Goal: Information Seeking & Learning: Learn about a topic

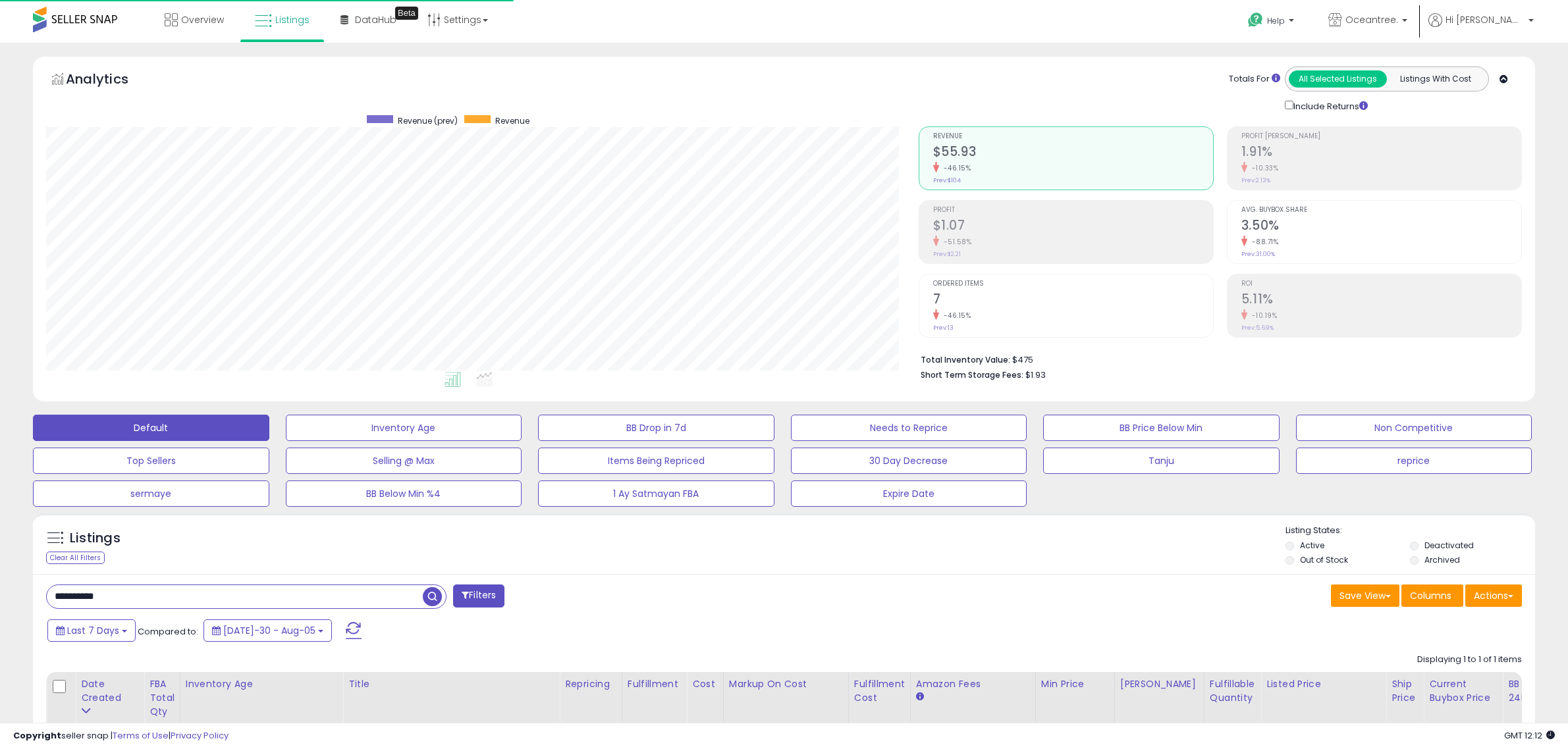
select select "**"
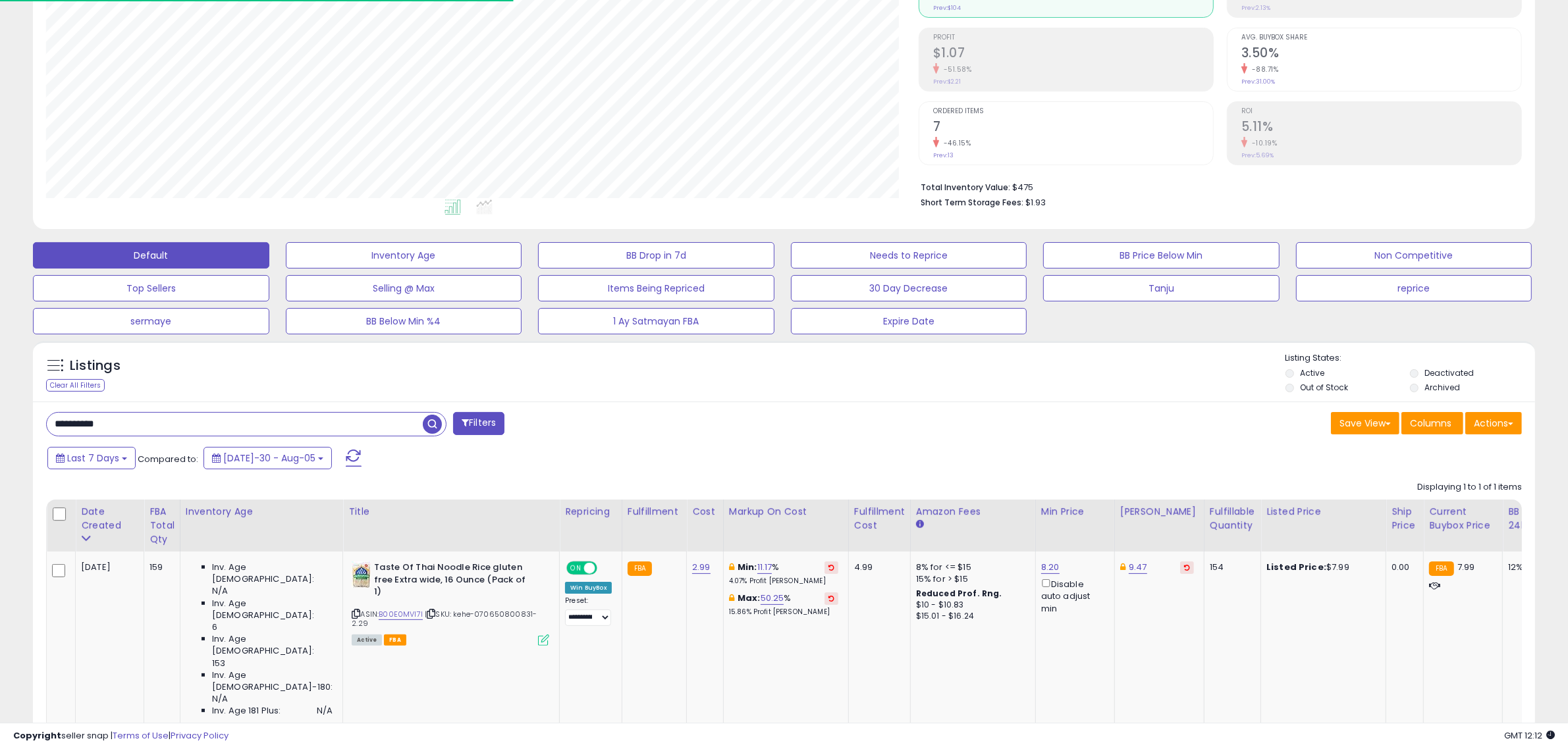
scroll to position [270, 873]
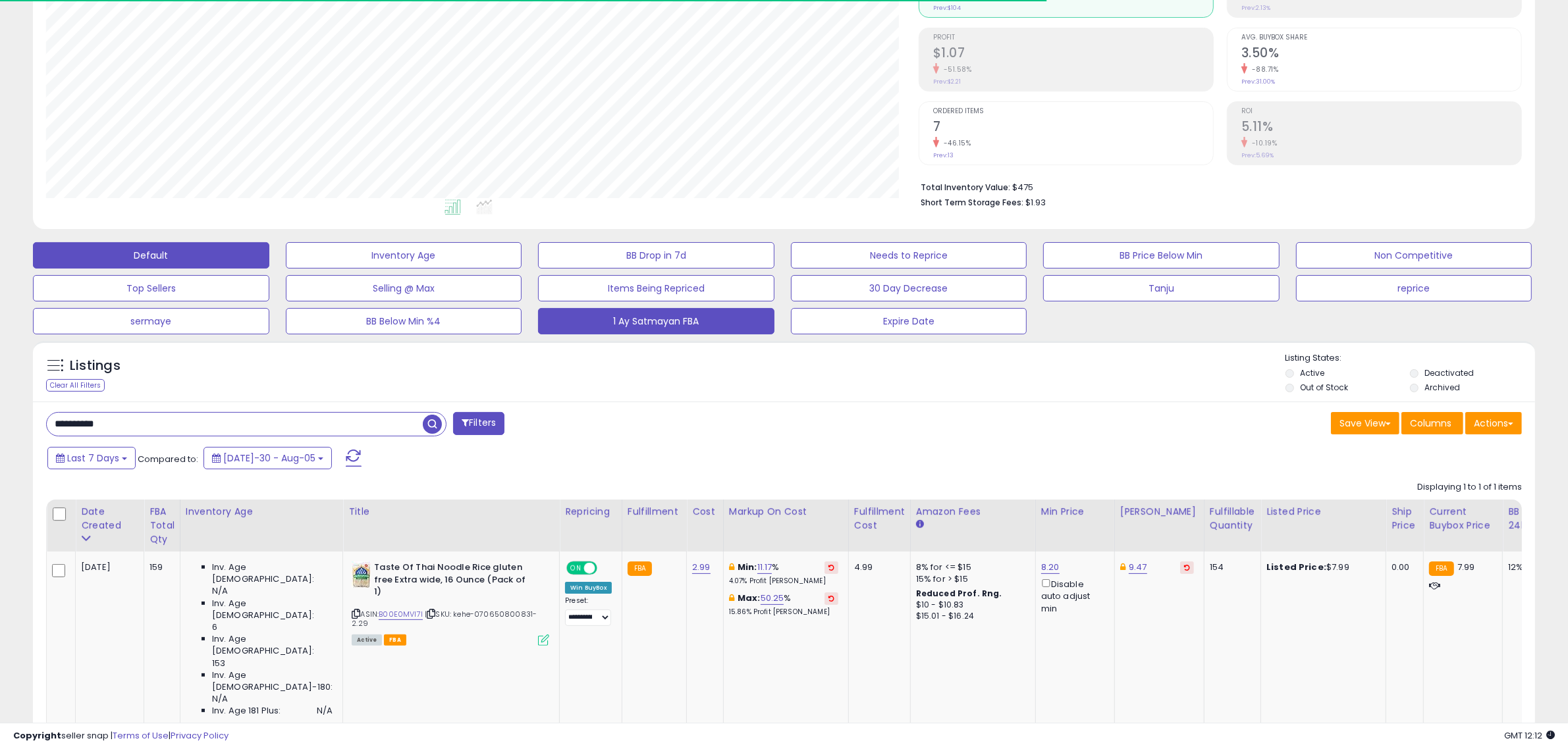
click at [522, 269] on button "1 Ay Satmayan FBA" at bounding box center [403, 255] width 236 height 27
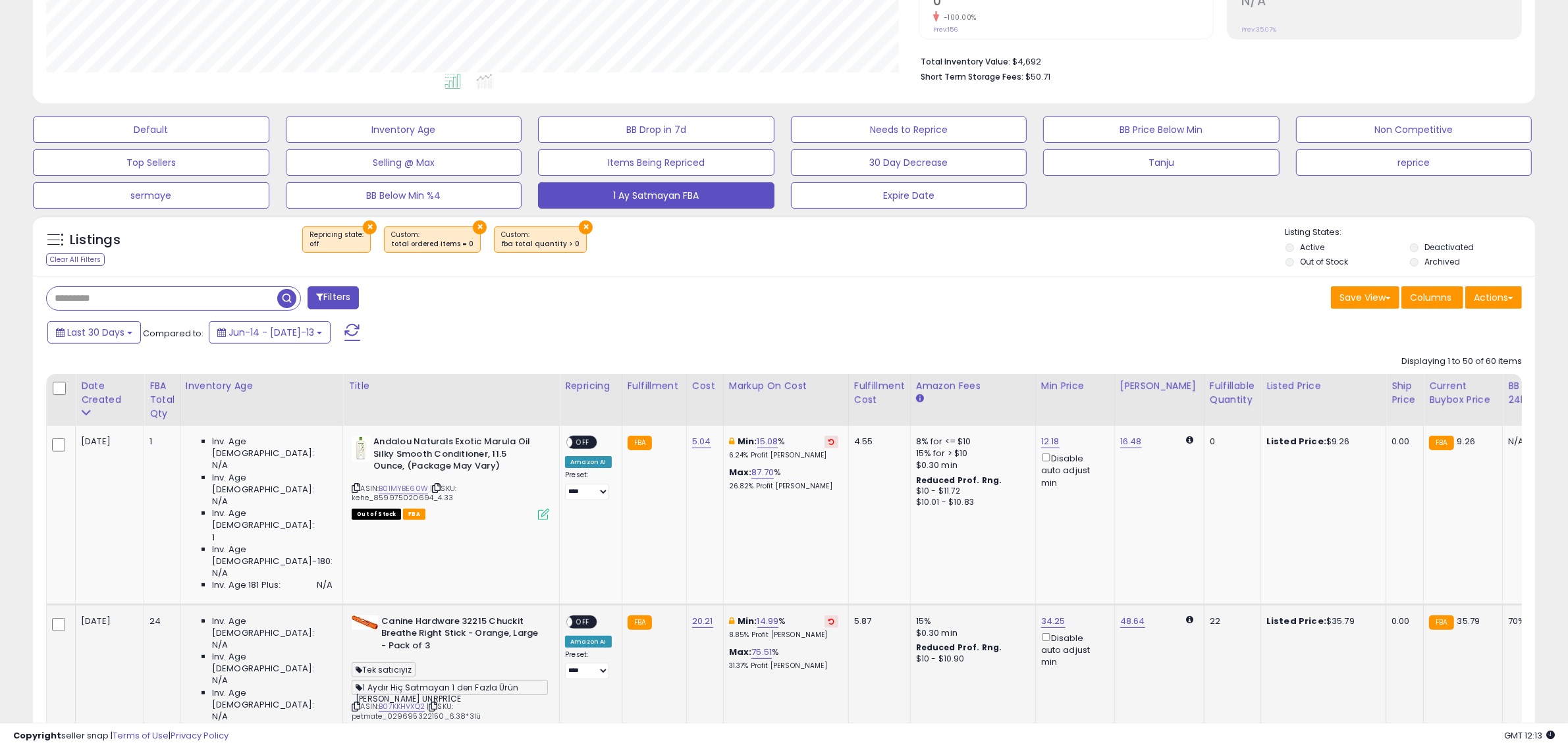
scroll to position [419, 0]
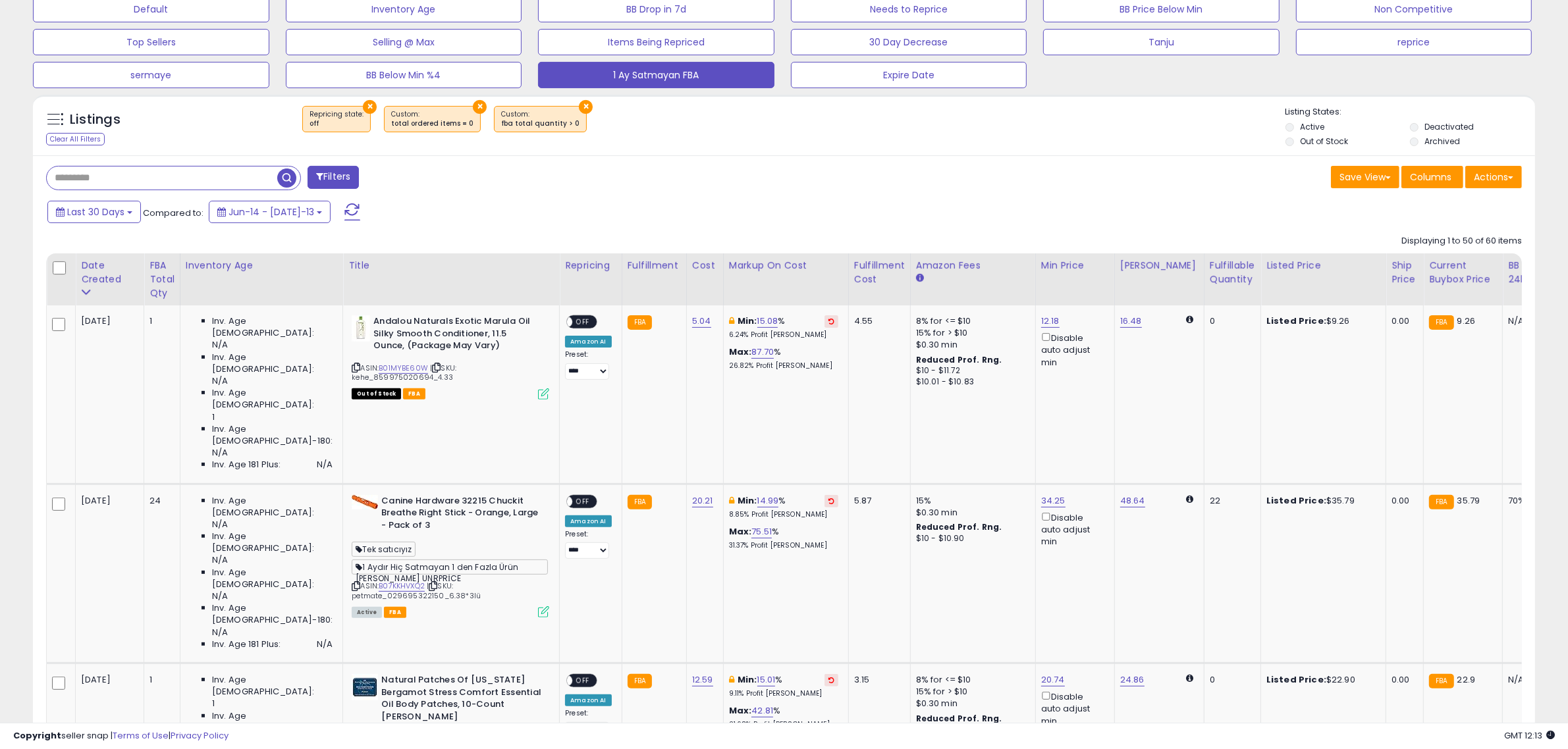
click at [366, 109] on button "×" at bounding box center [369, 107] width 14 height 14
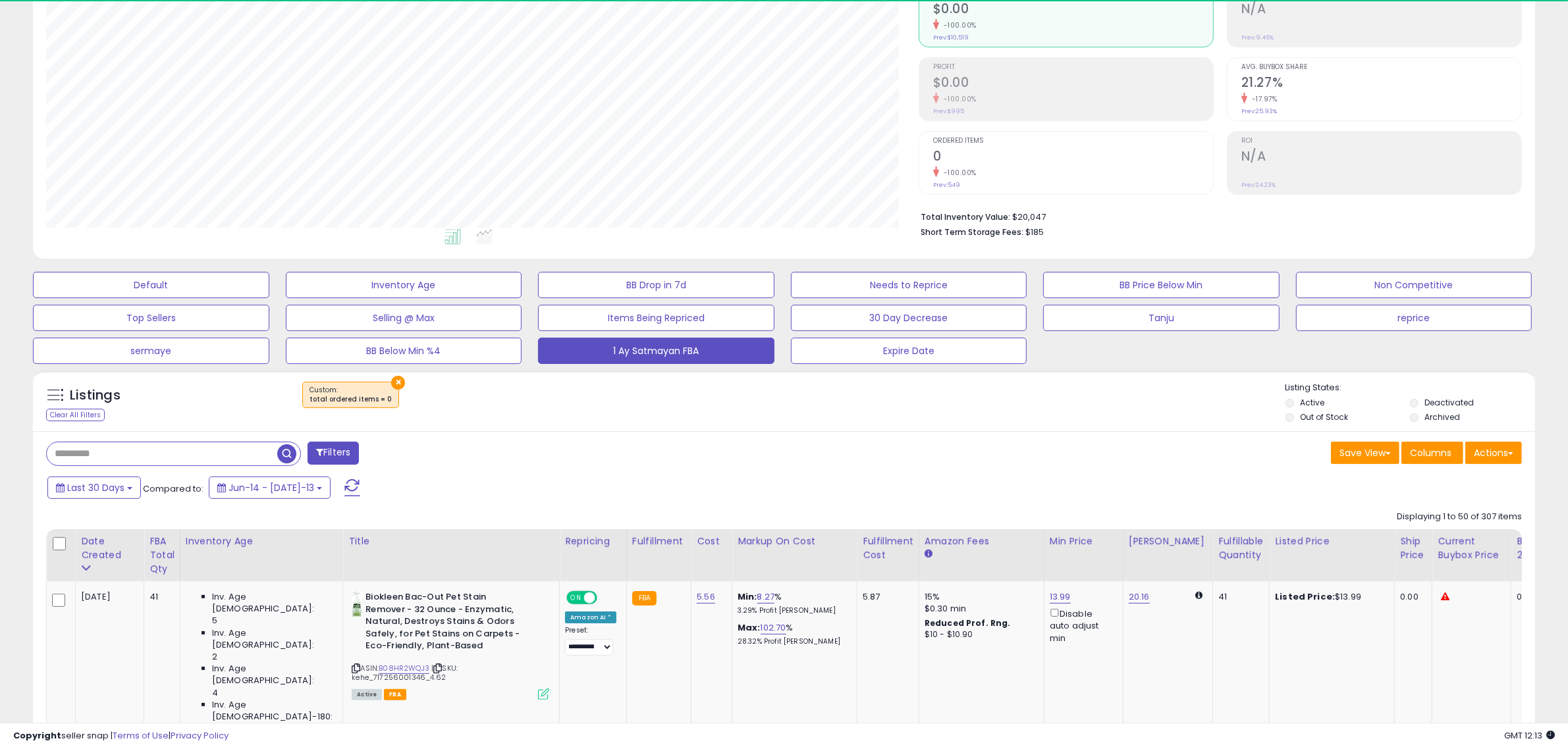
scroll to position [186, 0]
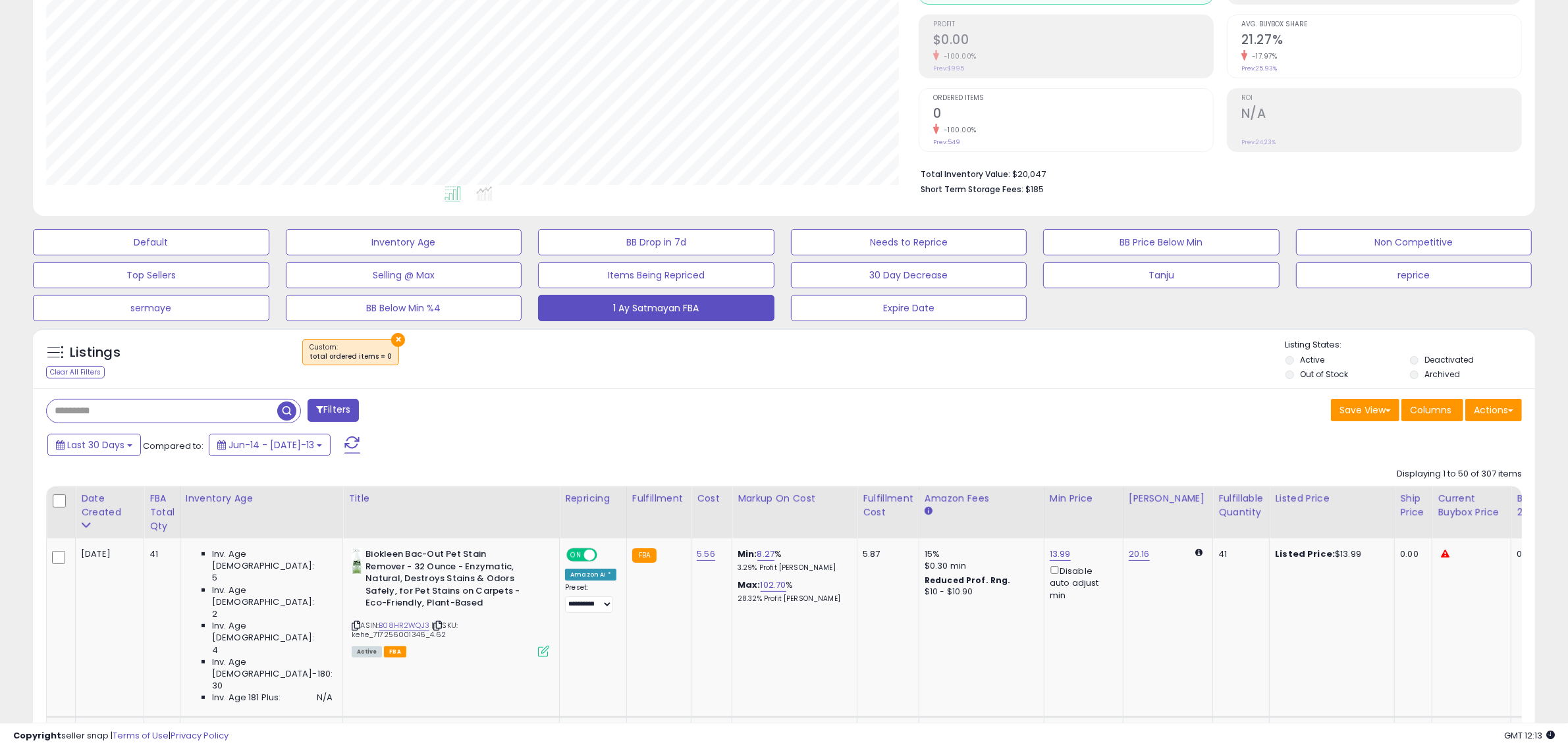
click at [1310, 379] on label "Out of Stock" at bounding box center [1324, 374] width 48 height 11
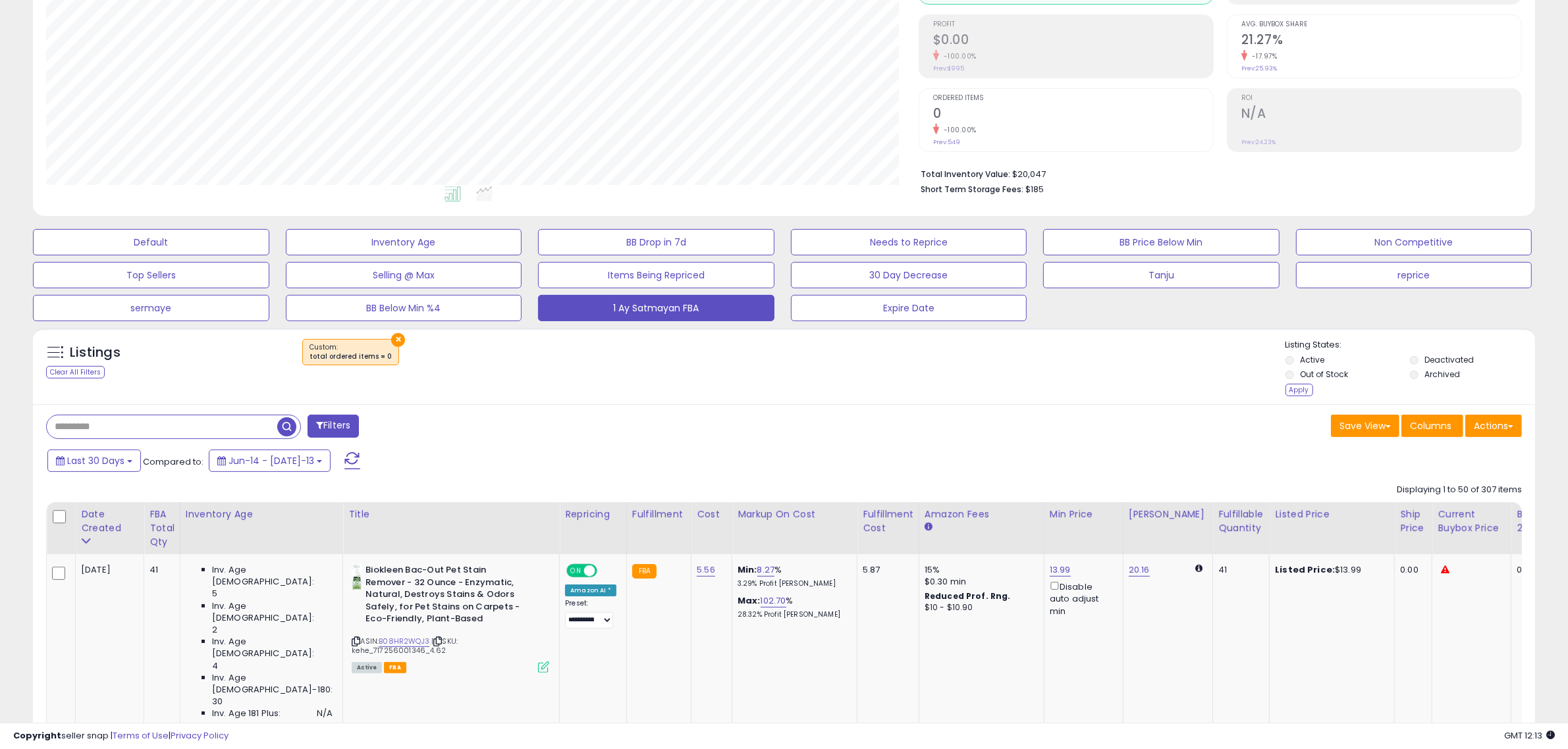
click at [396, 340] on button "×" at bounding box center [398, 340] width 14 height 14
click at [667, 308] on div "Default Inventory Age BB Drop in 7d Needs to Reprice BB Price Below Min Non Com…" at bounding box center [784, 272] width 1535 height 98
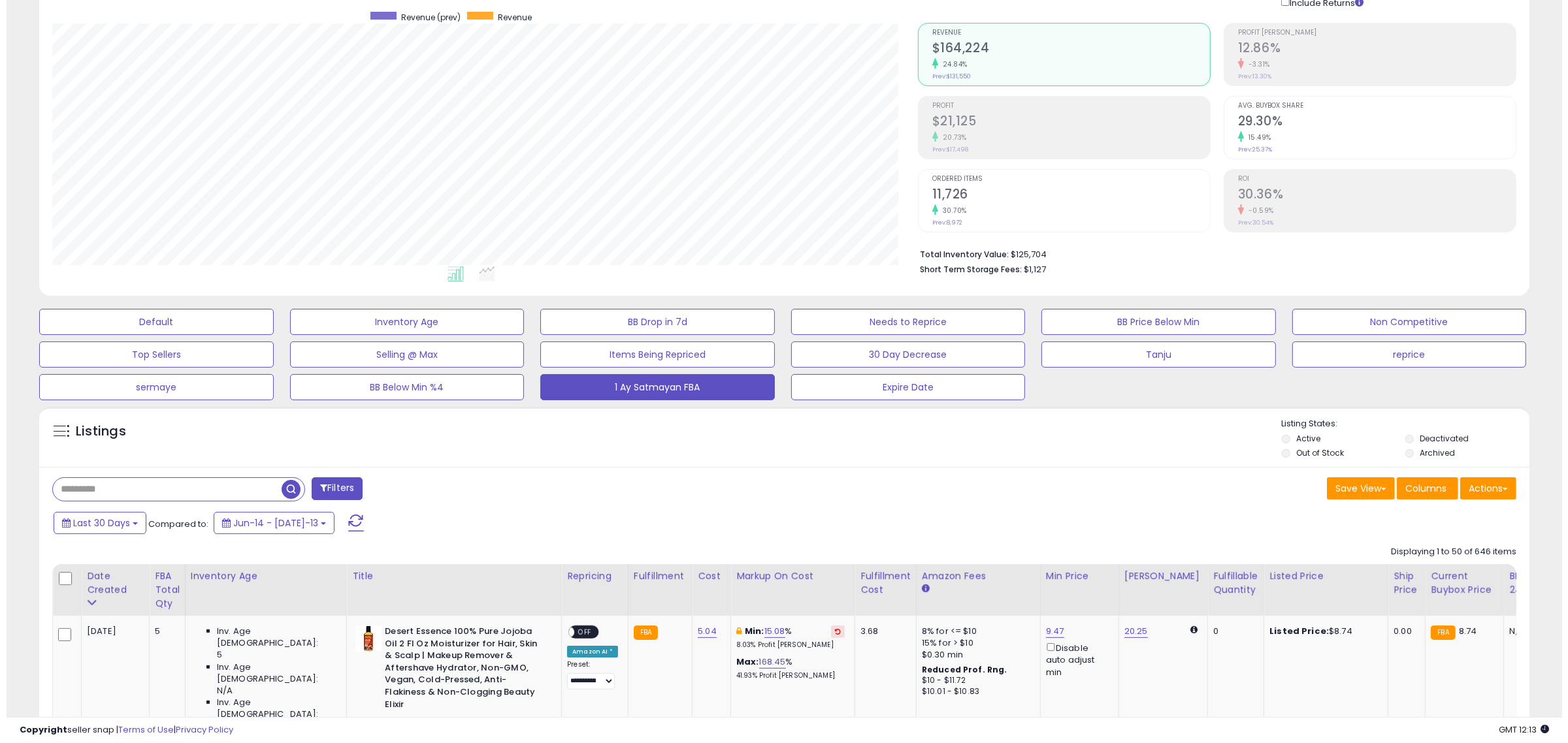
scroll to position [268, 866]
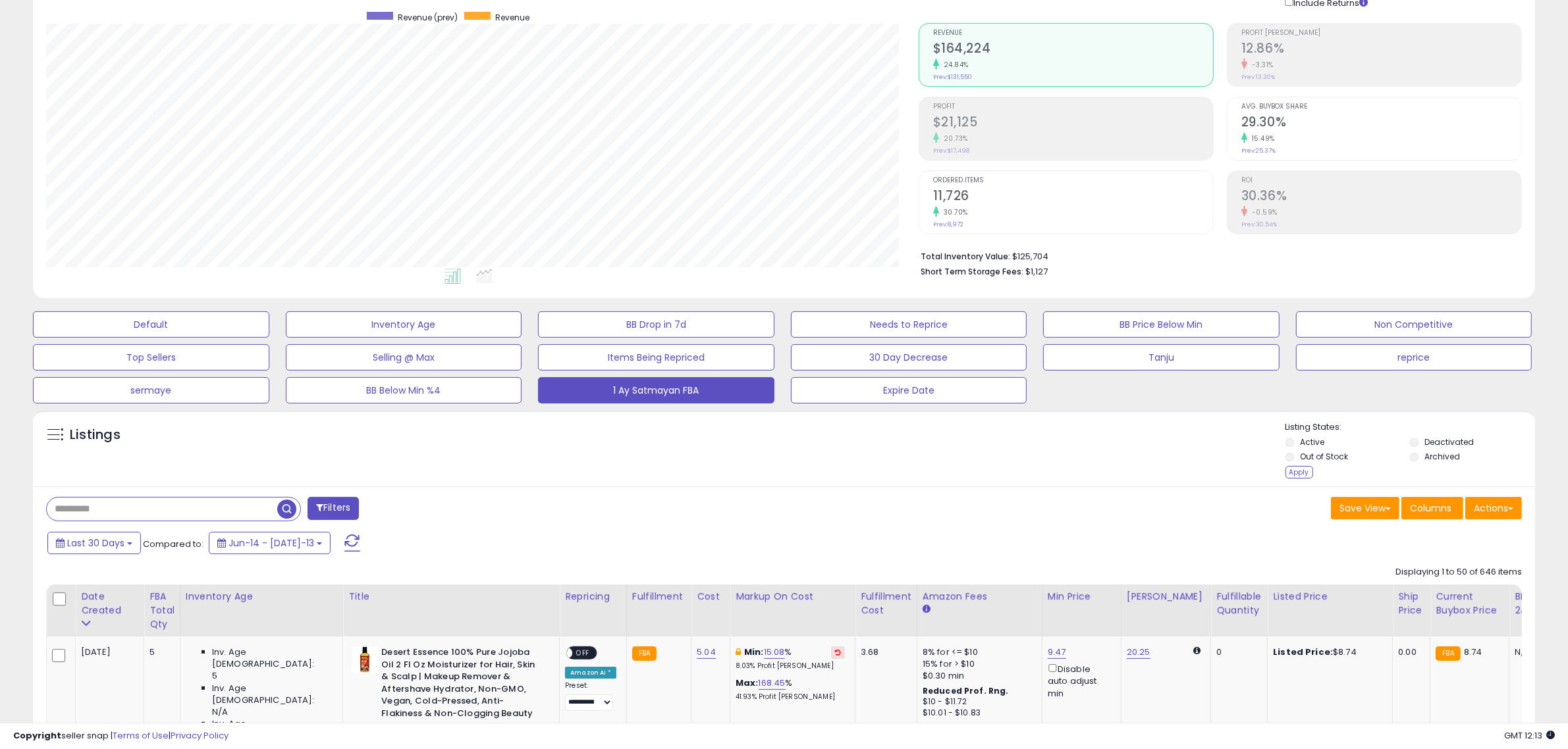
click at [282, 508] on span "button" at bounding box center [287, 509] width 19 height 19
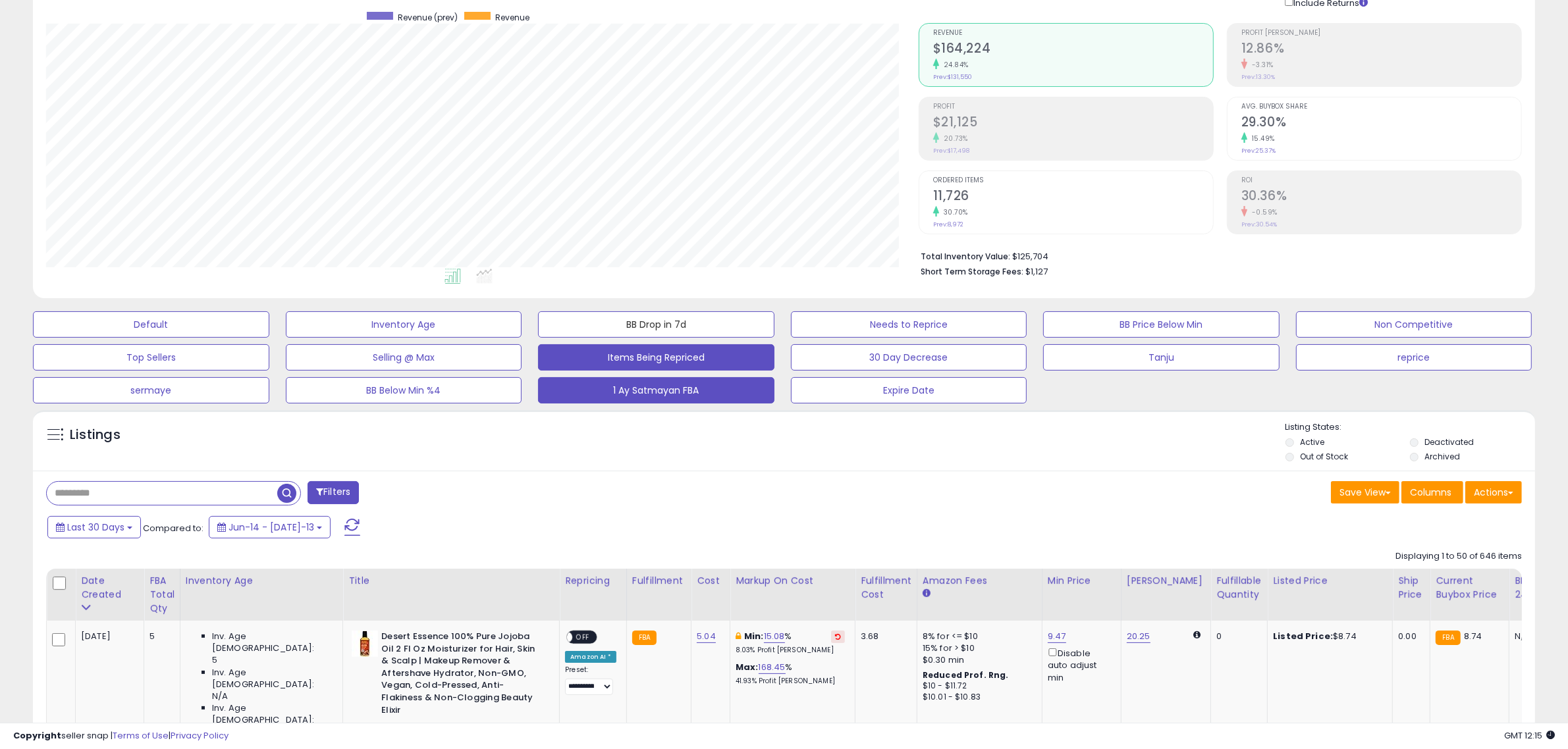
drag, startPoint x: 663, startPoint y: 330, endPoint x: 737, endPoint y: 366, distance: 82.3
click at [269, 330] on button "BB Drop in 7d" at bounding box center [150, 325] width 236 height 27
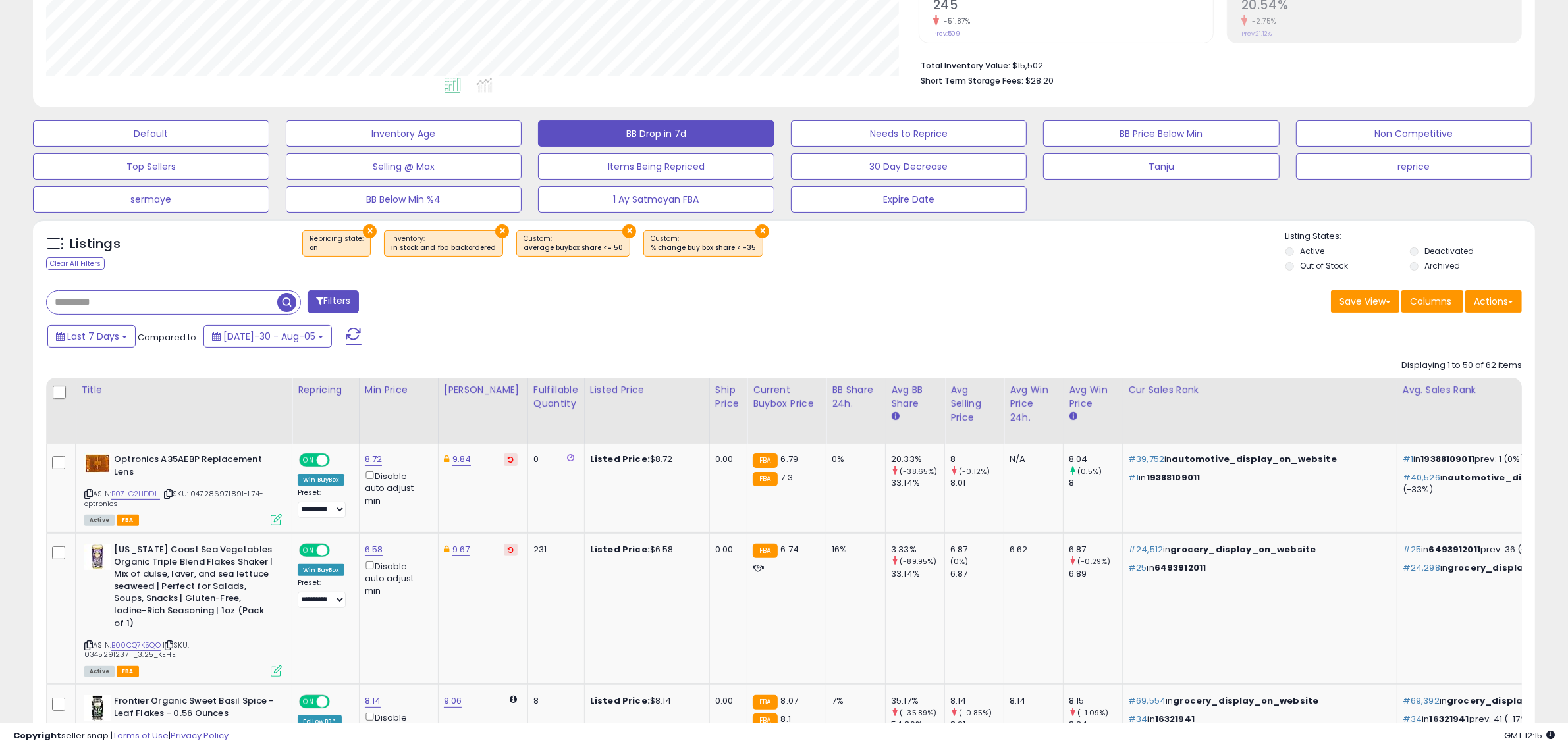
scroll to position [350, 0]
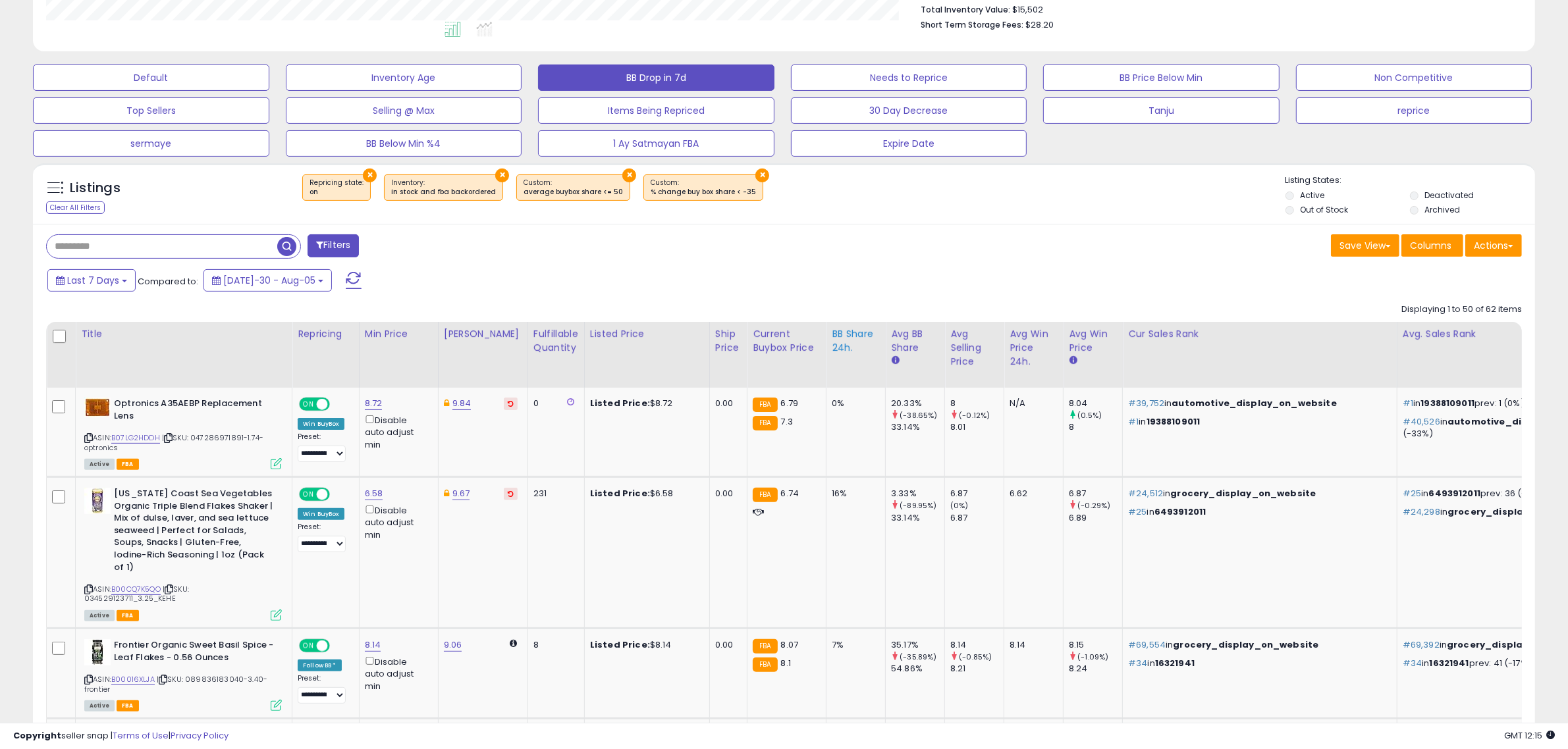
click at [841, 337] on div "BB Share 24h." at bounding box center [856, 340] width 48 height 27
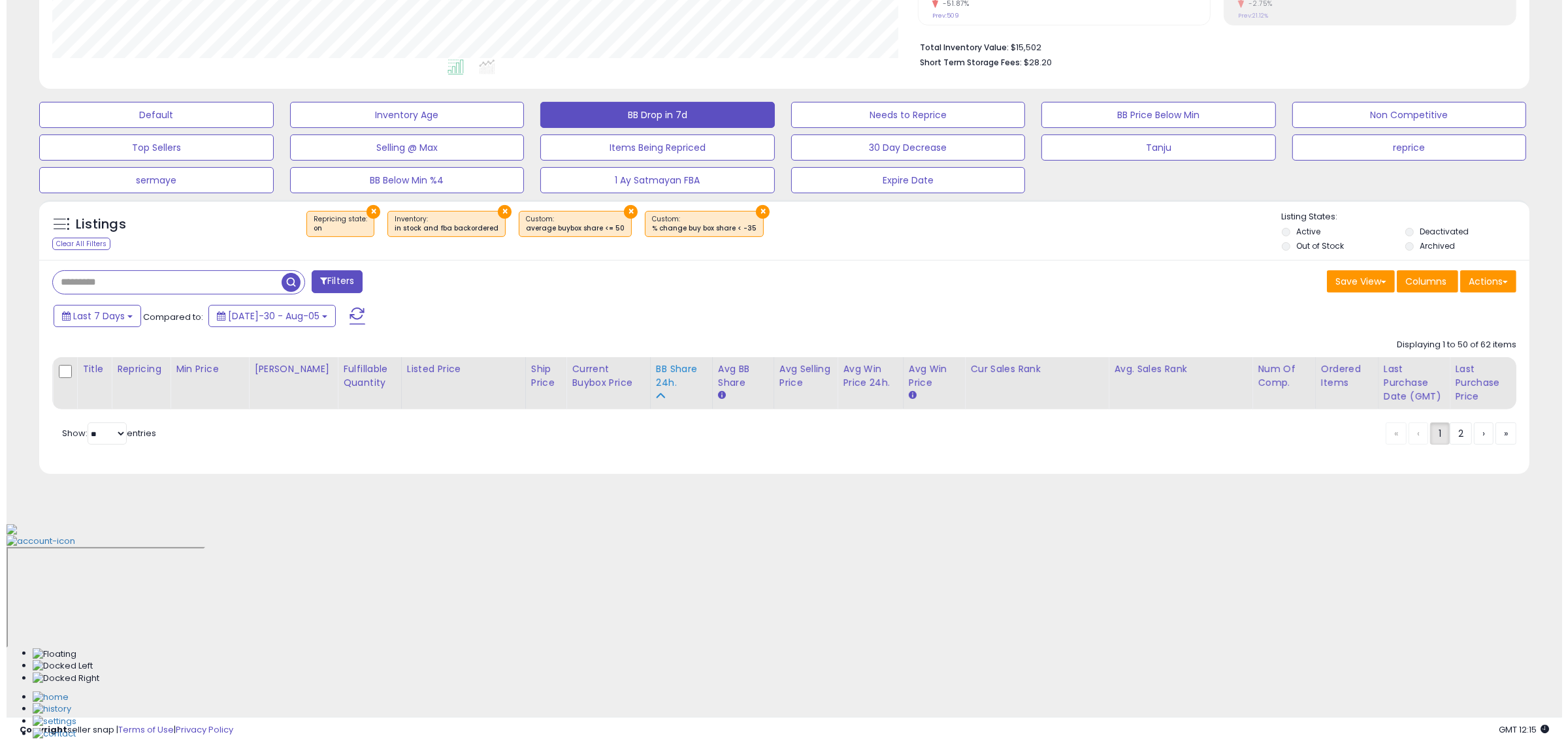
scroll to position [90, 0]
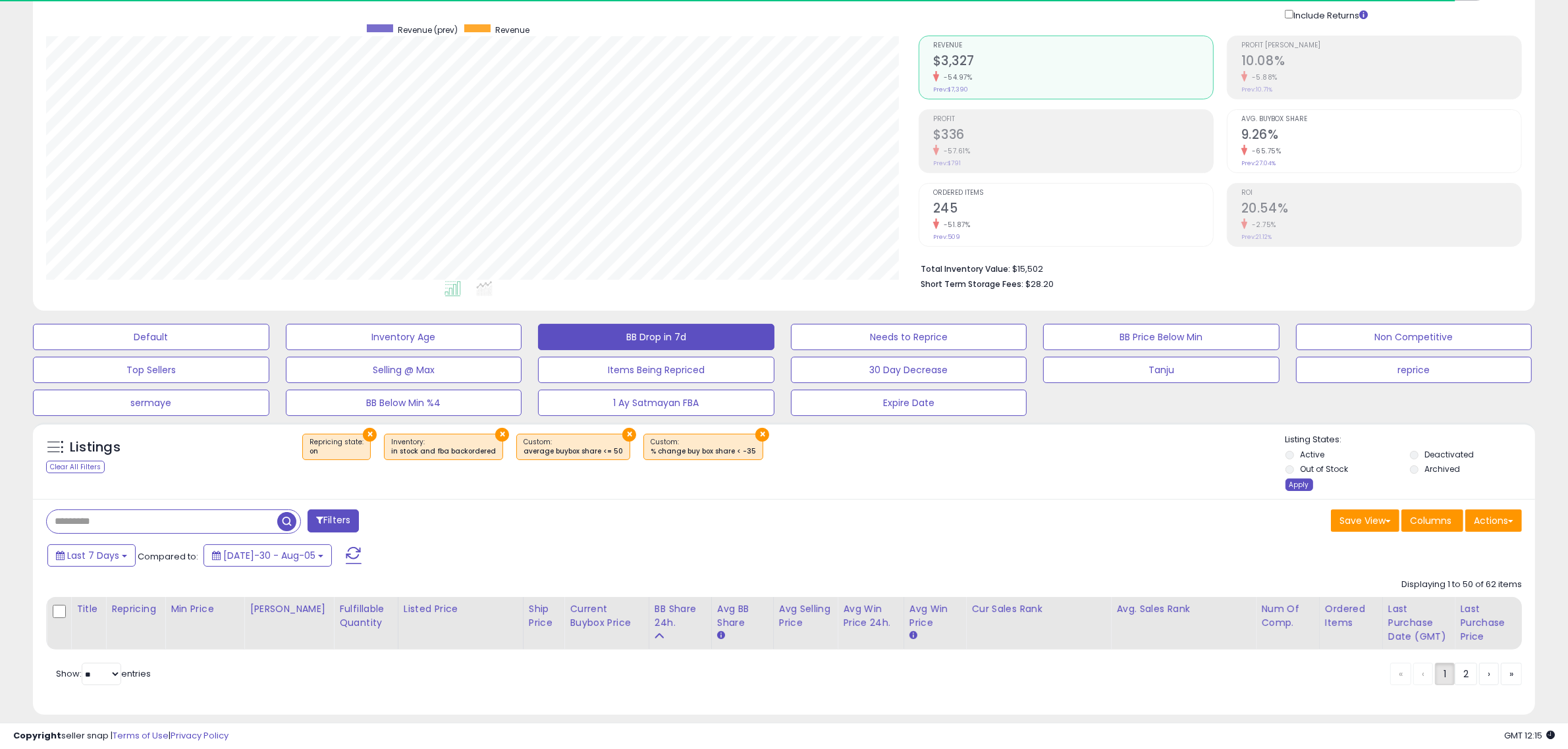
click at [1296, 489] on div "Apply" at bounding box center [1299, 485] width 27 height 13
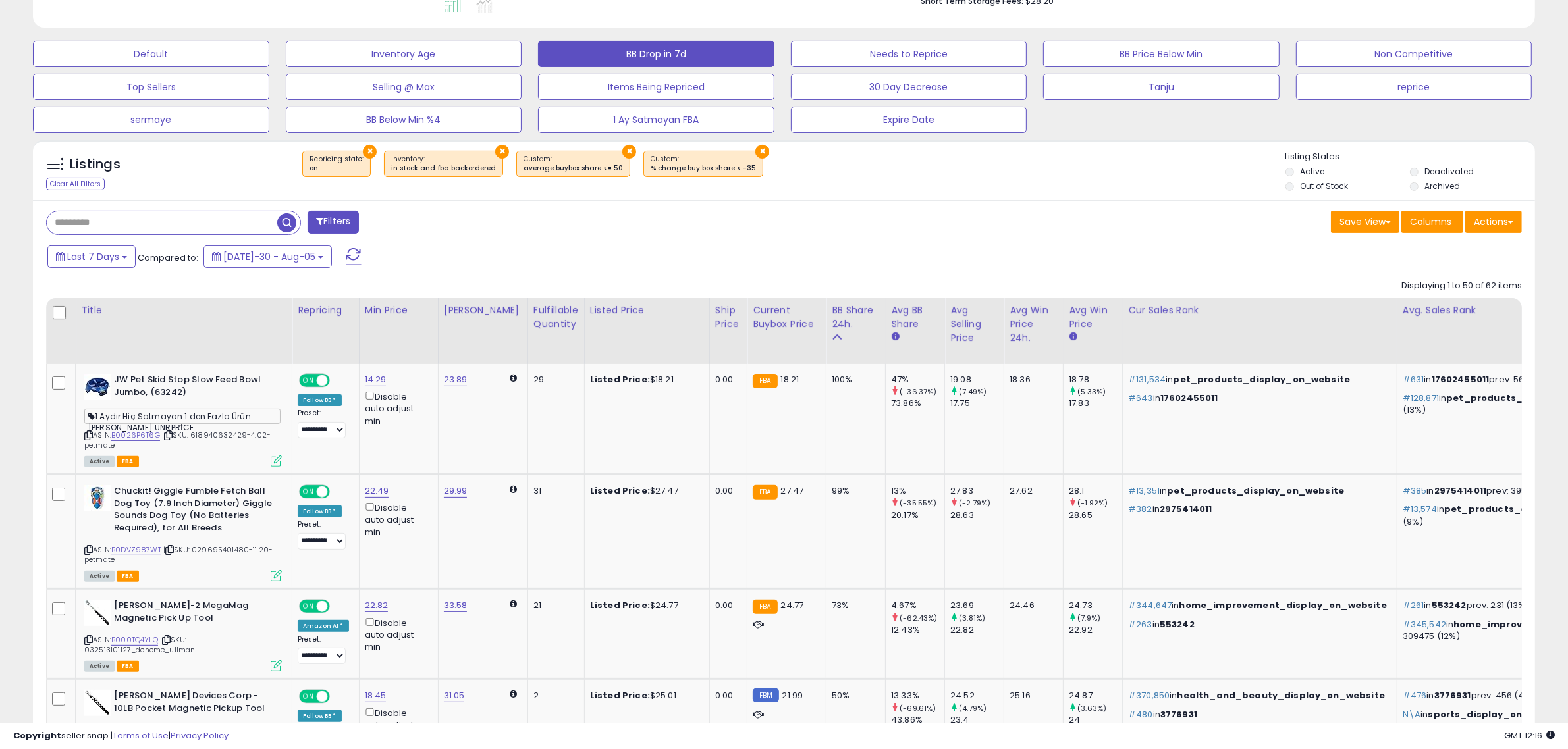
scroll to position [420, 0]
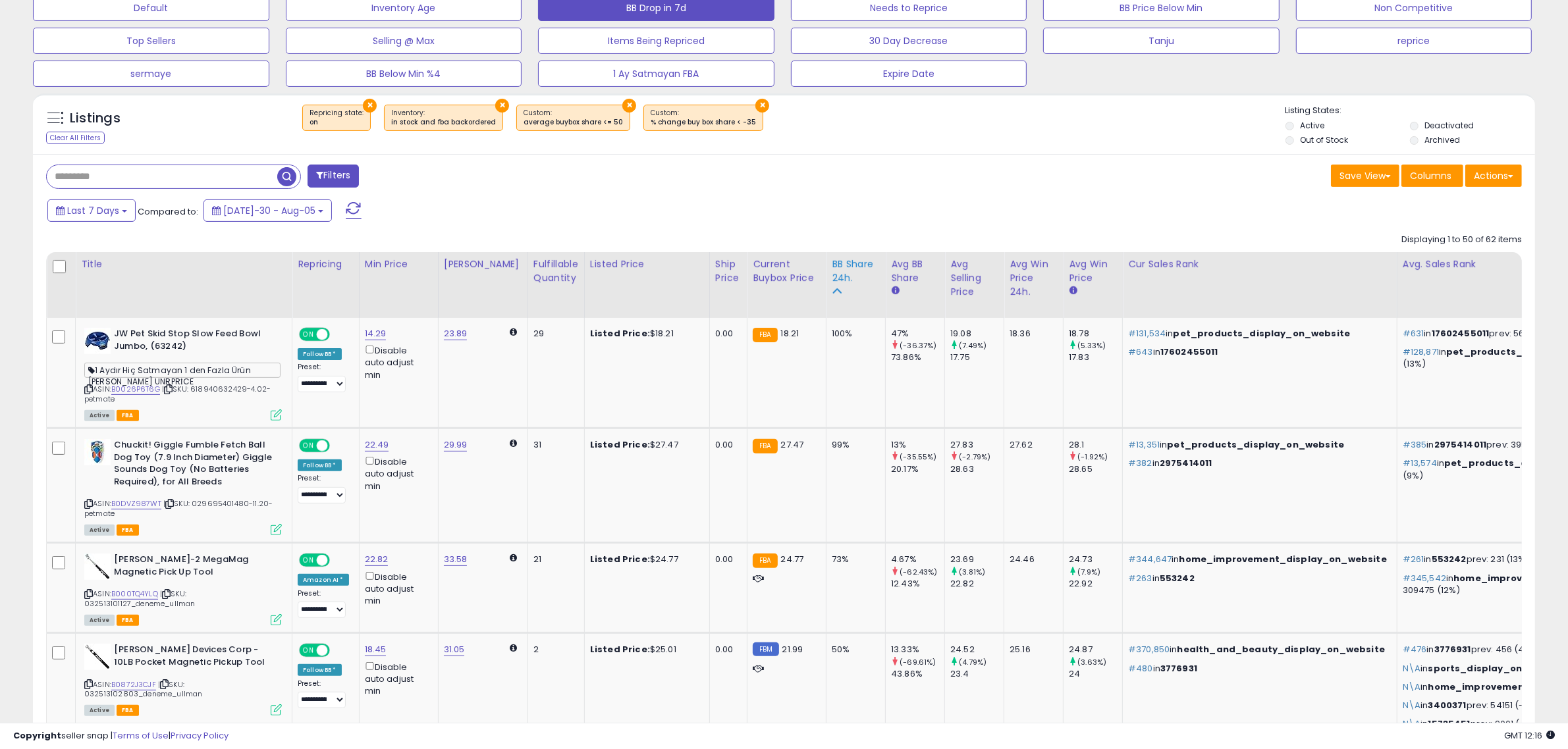
click at [834, 268] on div "BB Share 24h." at bounding box center [856, 271] width 48 height 27
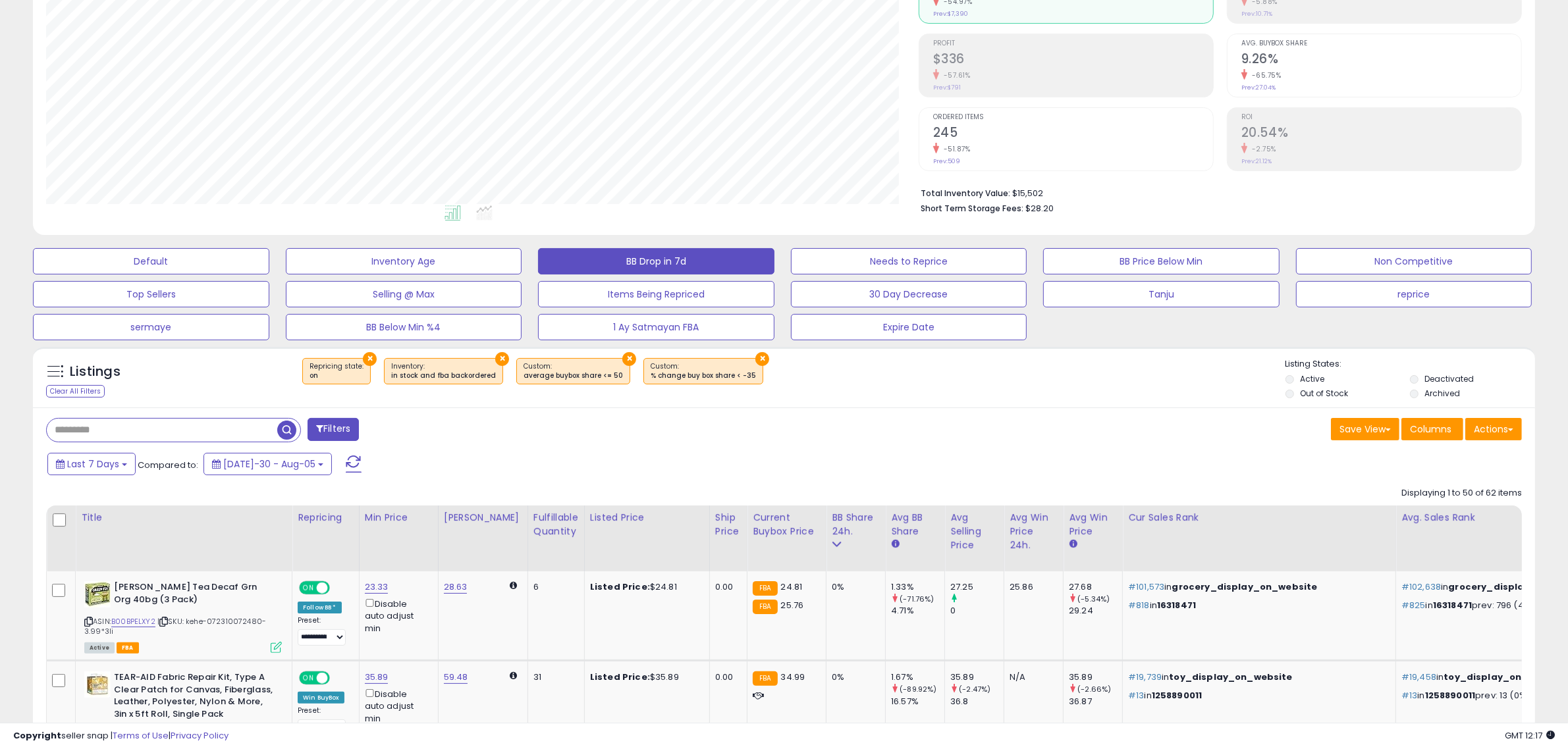
scroll to position [0, 0]
